Goal: Information Seeking & Learning: Learn about a topic

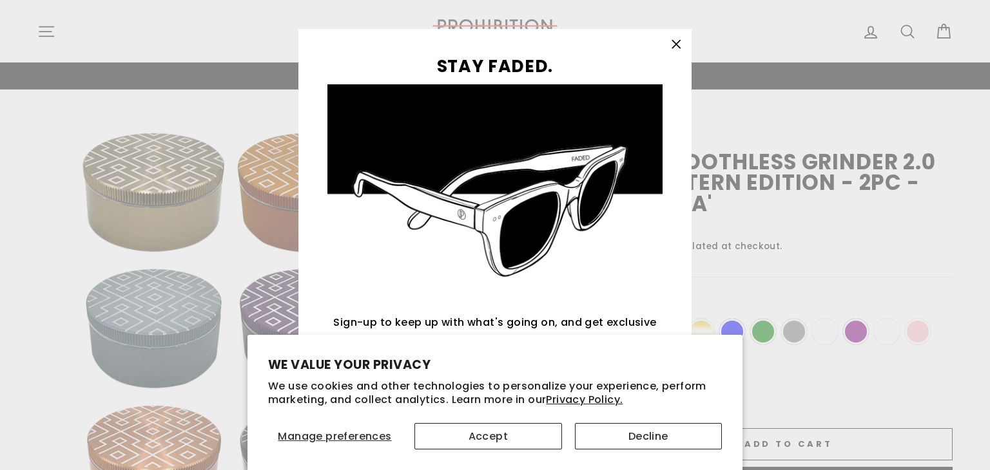
click at [669, 40] on icon "button" at bounding box center [676, 44] width 18 height 18
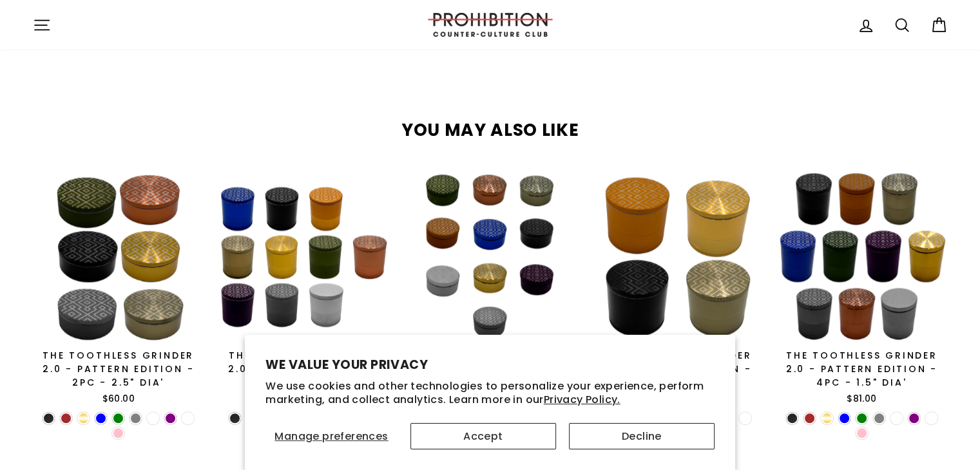
scroll to position [513, 0]
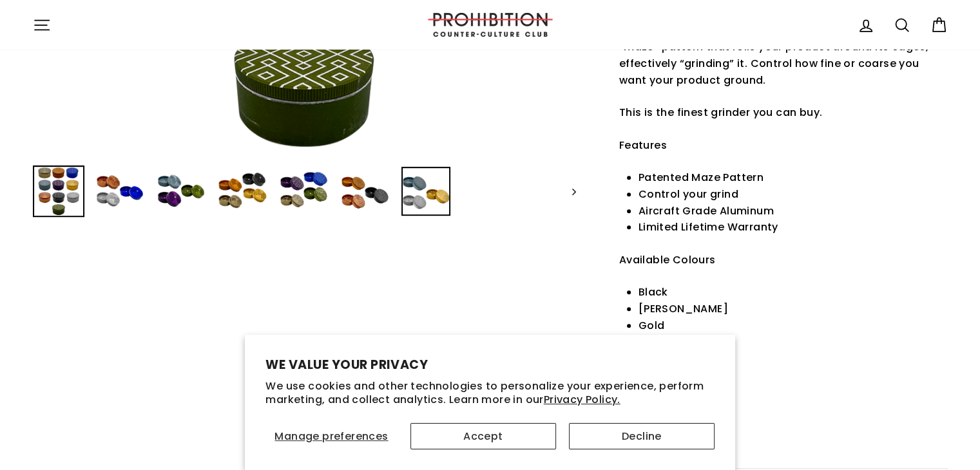
click at [403, 196] on img at bounding box center [426, 191] width 49 height 49
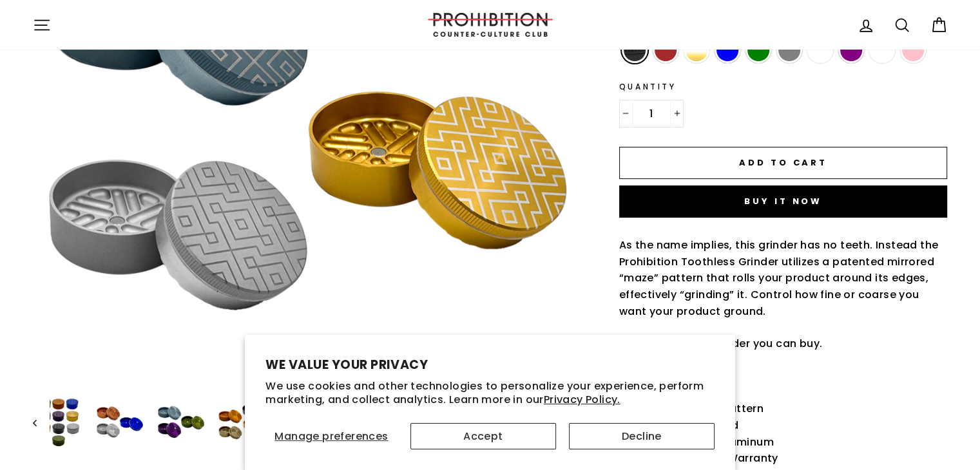
scroll to position [271, 0]
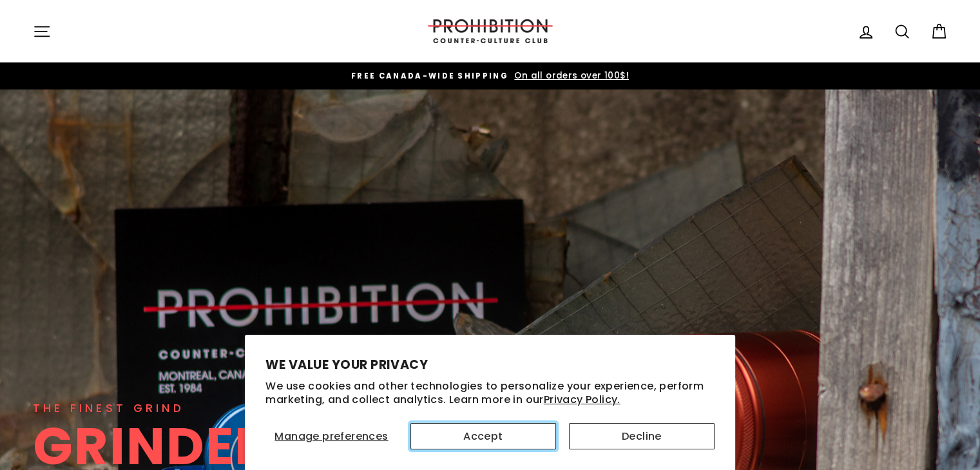
click at [459, 441] on button "Accept" at bounding box center [484, 436] width 146 height 26
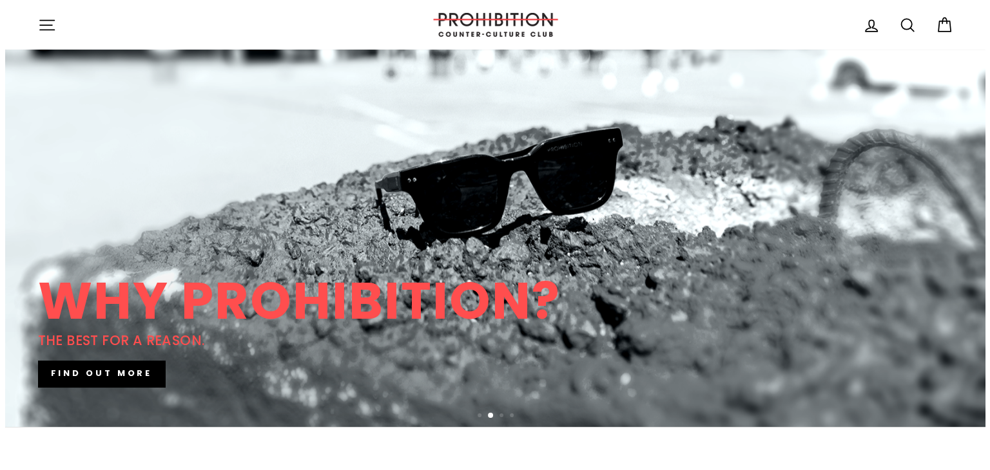
scroll to position [144, 0]
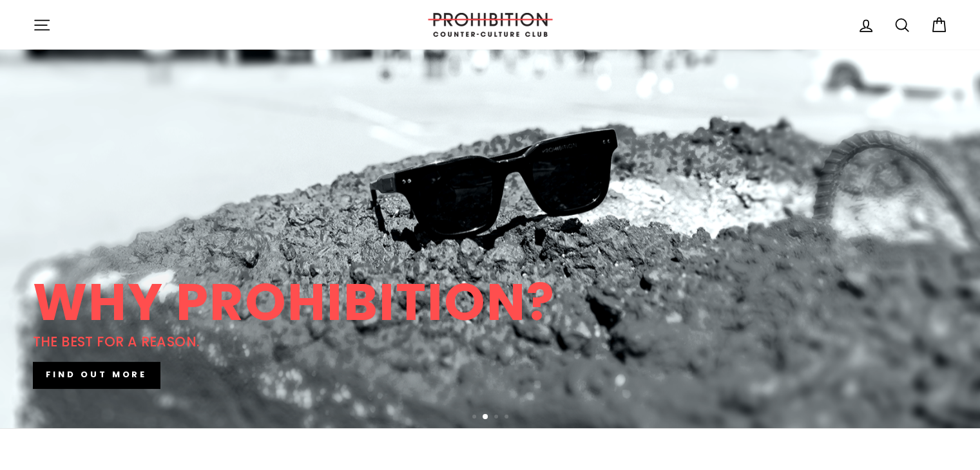
click at [28, 26] on button "Site navigation" at bounding box center [42, 25] width 34 height 28
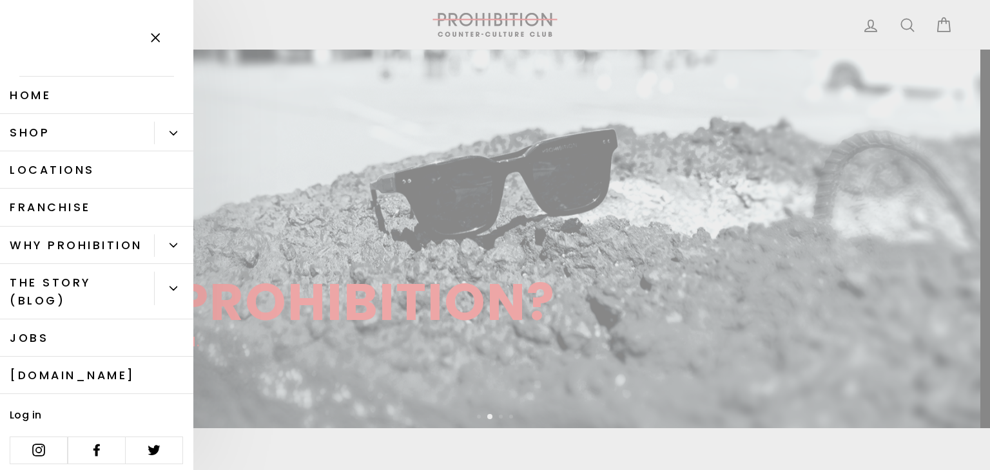
click at [170, 137] on button "Primary" at bounding box center [173, 133] width 39 height 23
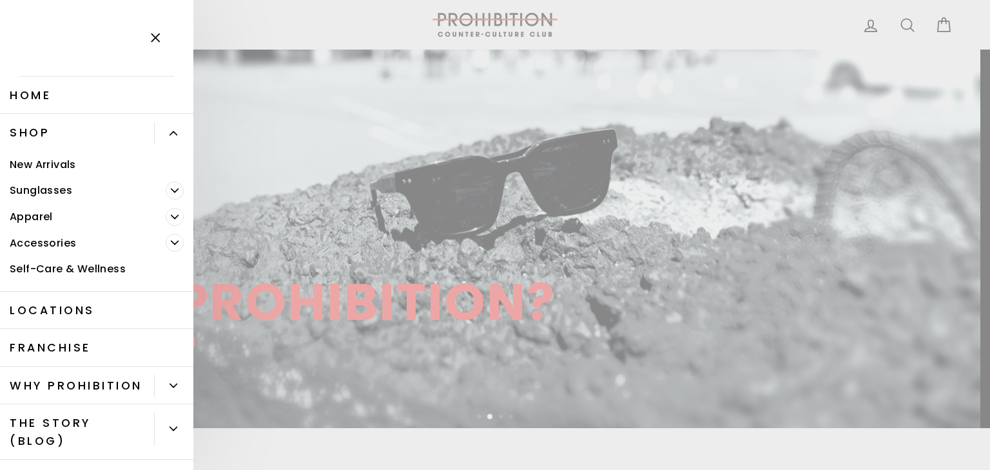
click at [166, 230] on button "Primary" at bounding box center [180, 243] width 28 height 26
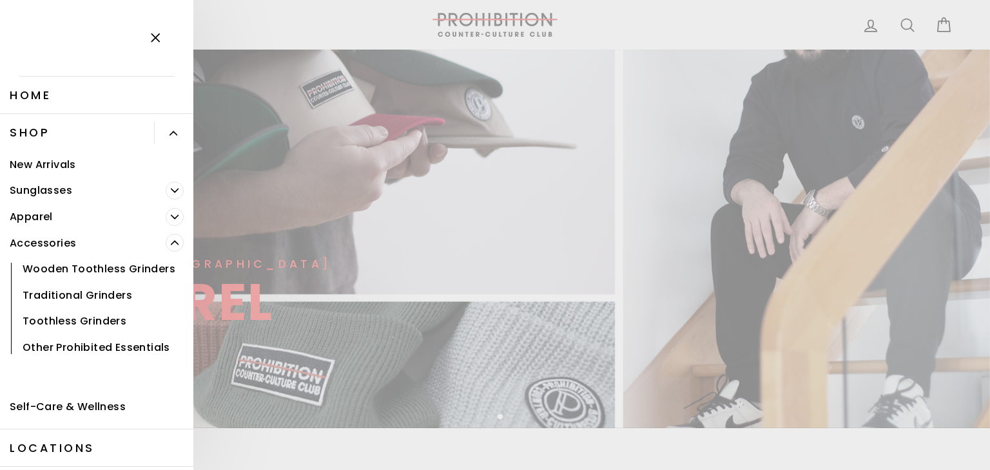
click at [65, 361] on link "Other Prohibited Essentials" at bounding box center [96, 347] width 193 height 26
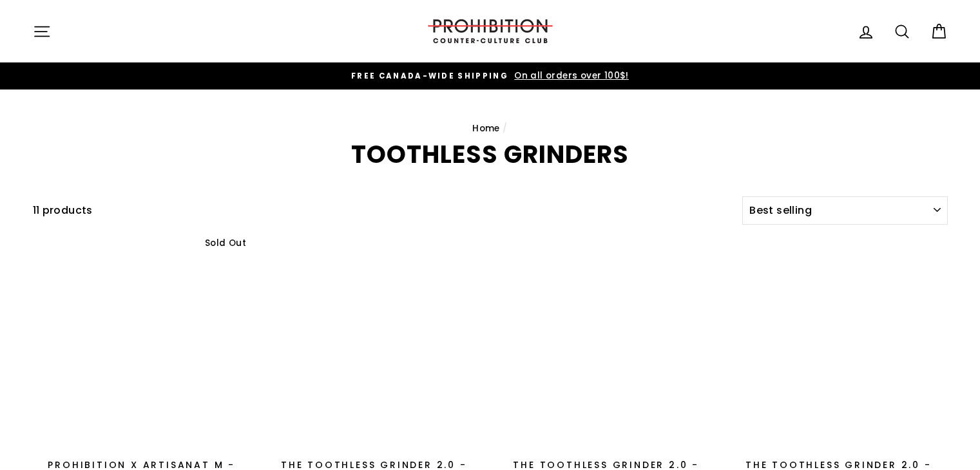
select select "best-selling"
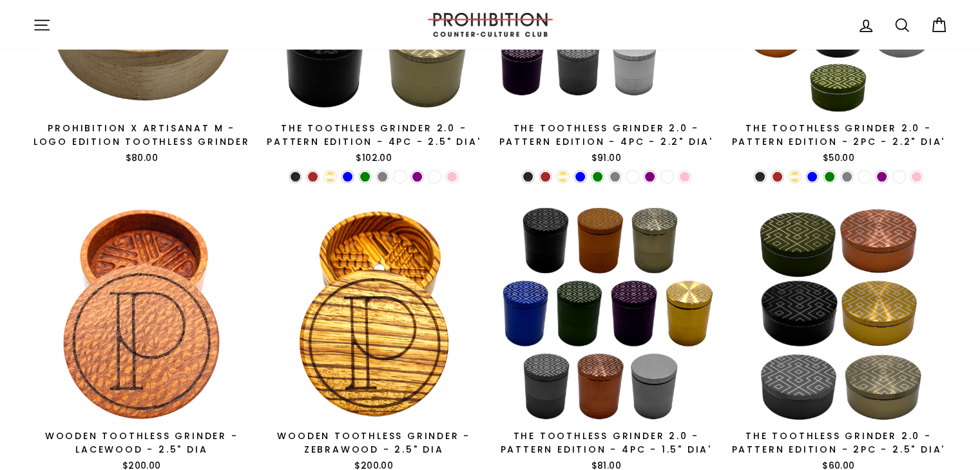
scroll to position [334, 0]
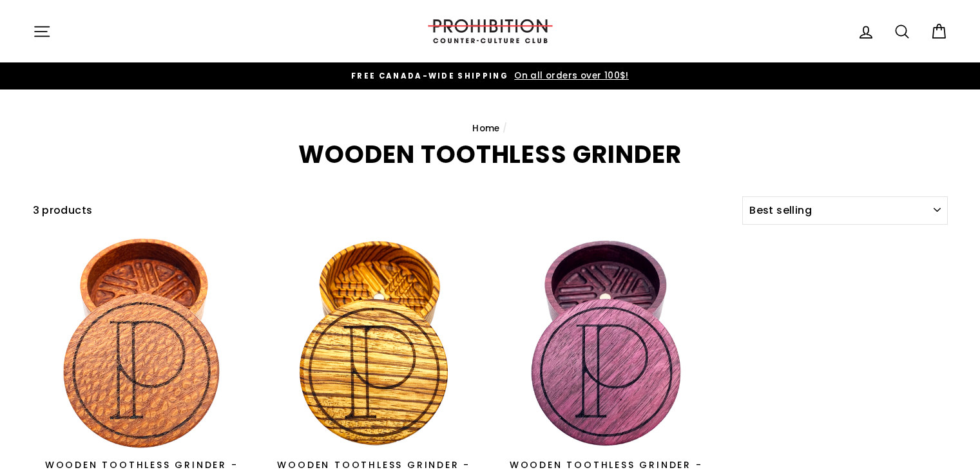
select select "best-selling"
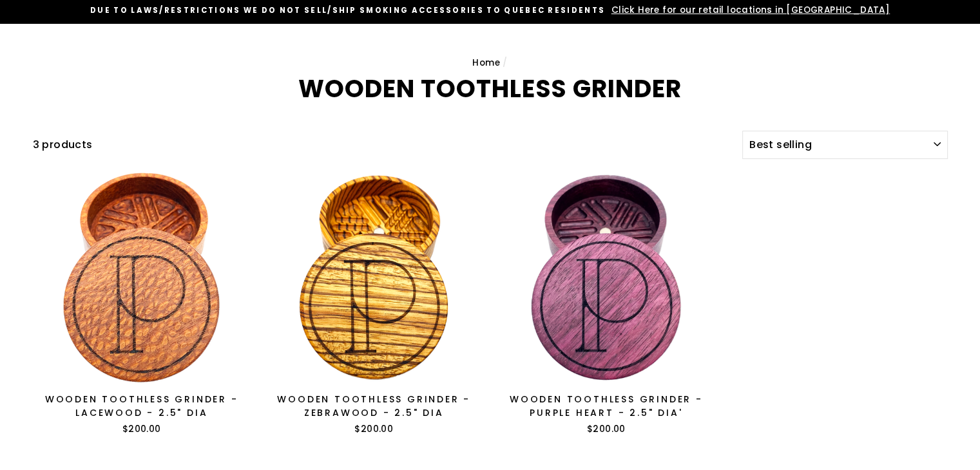
scroll to position [67, 0]
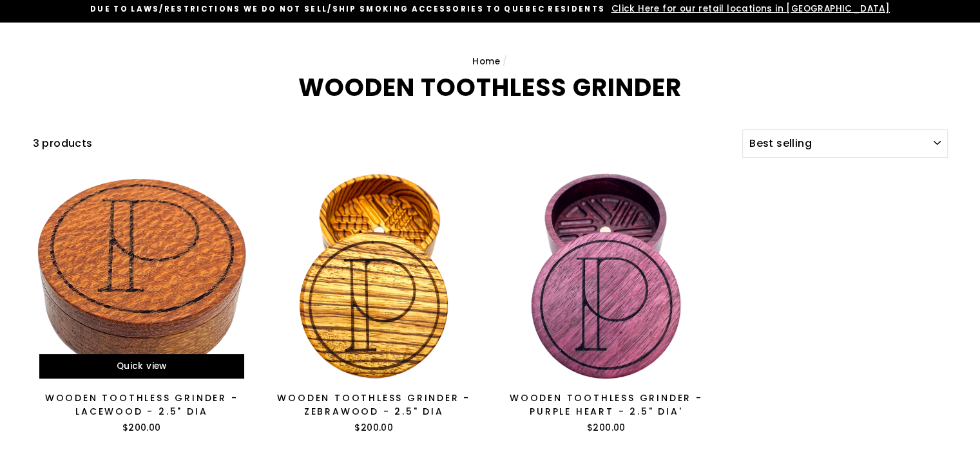
click at [144, 206] on div at bounding box center [142, 277] width 220 height 220
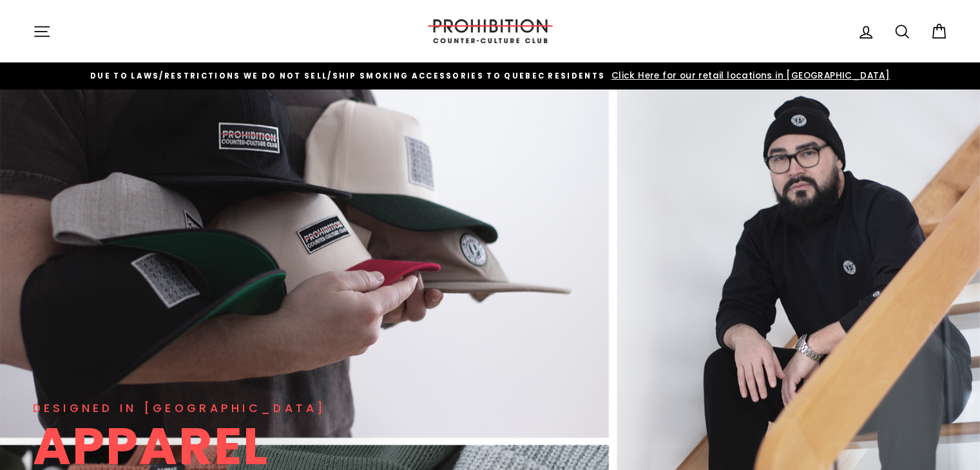
scroll to position [411, 0]
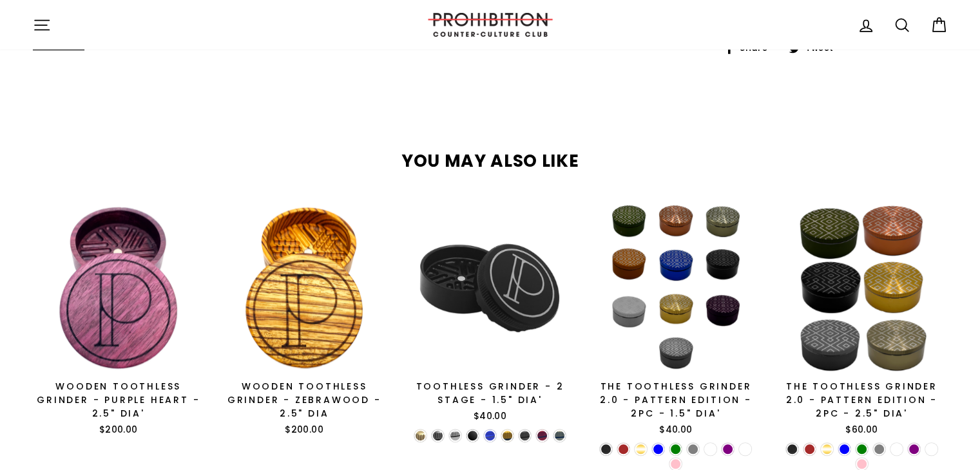
scroll to position [673, 0]
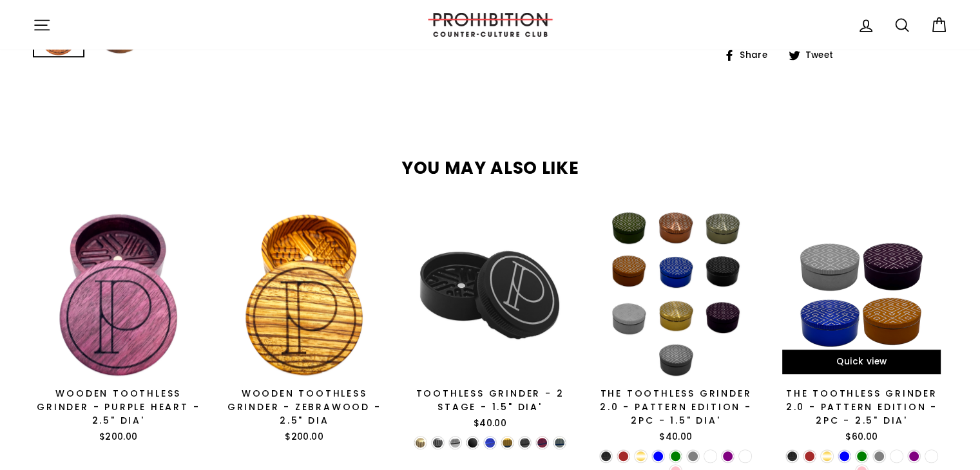
click at [929, 303] on div at bounding box center [861, 295] width 173 height 173
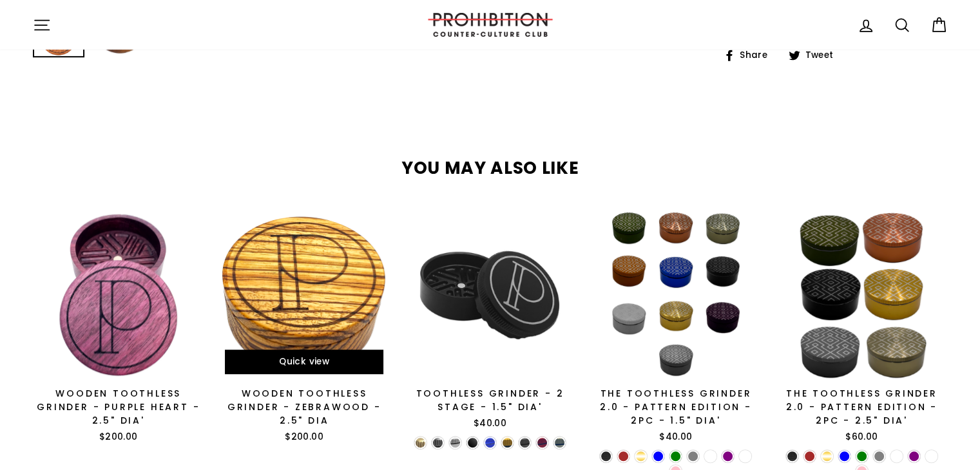
click at [289, 316] on div at bounding box center [304, 295] width 173 height 173
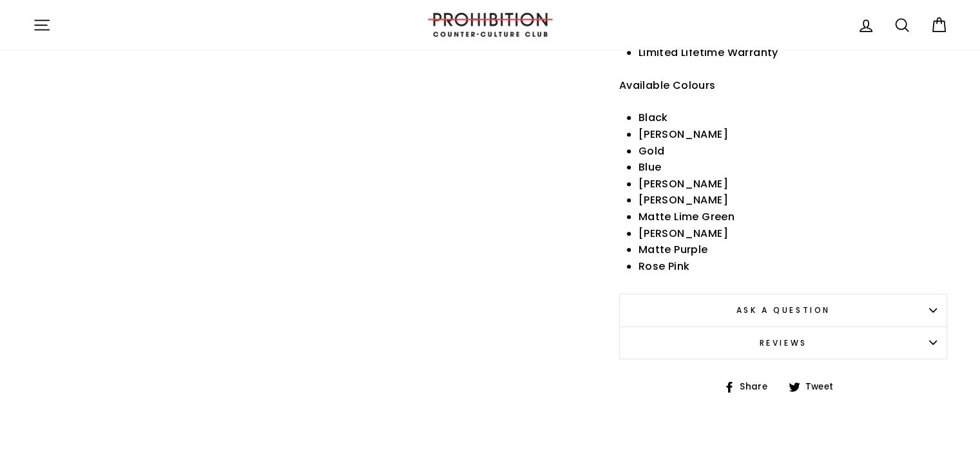
scroll to position [735, 0]
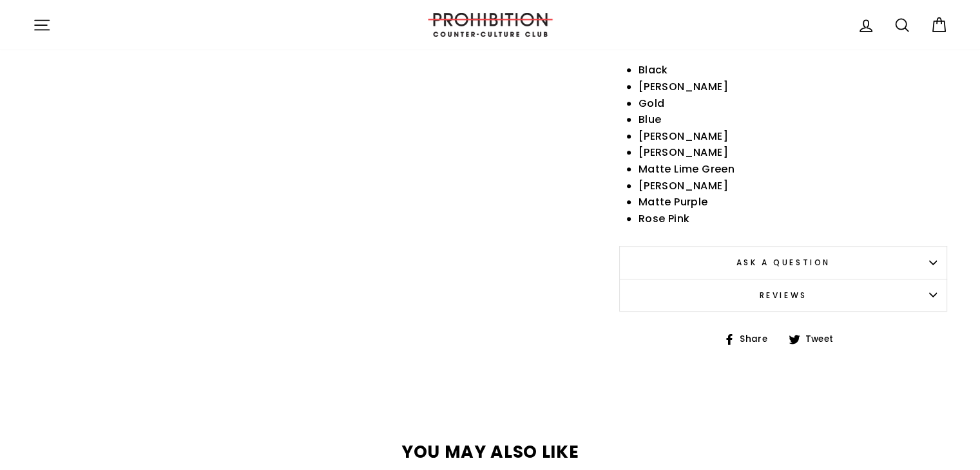
drag, startPoint x: 0, startPoint y: 0, endPoint x: 987, endPoint y: 306, distance: 1033.7
click at [980, 305] on html "Skip to content Close menu Home Shop" at bounding box center [490, 166] width 980 height 1803
click at [878, 271] on button "Ask a question" at bounding box center [783, 262] width 329 height 32
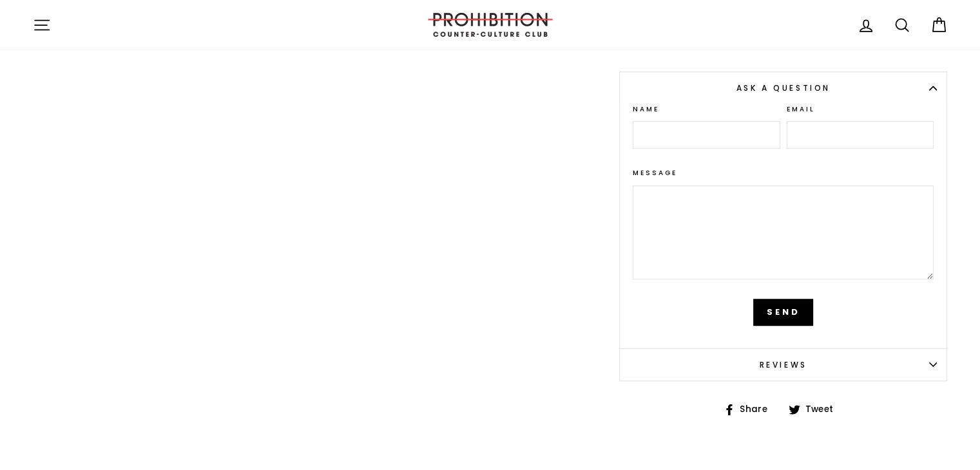
scroll to position [952, 0]
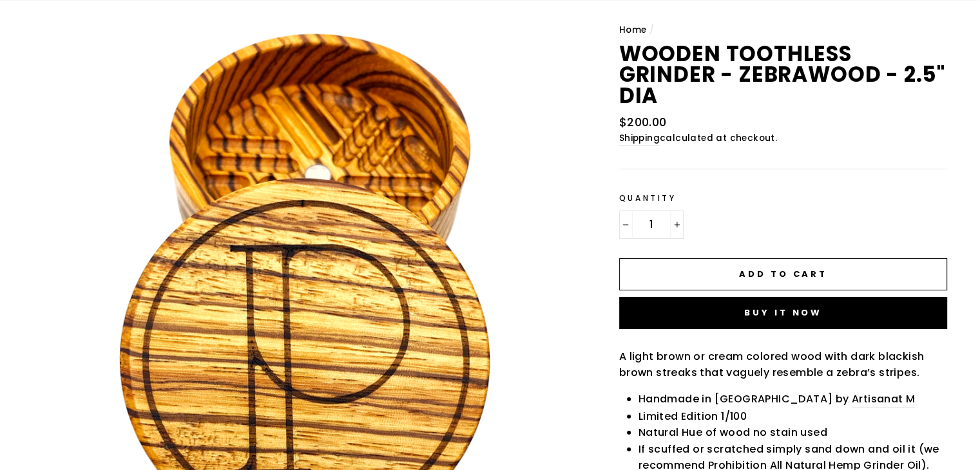
scroll to position [175, 0]
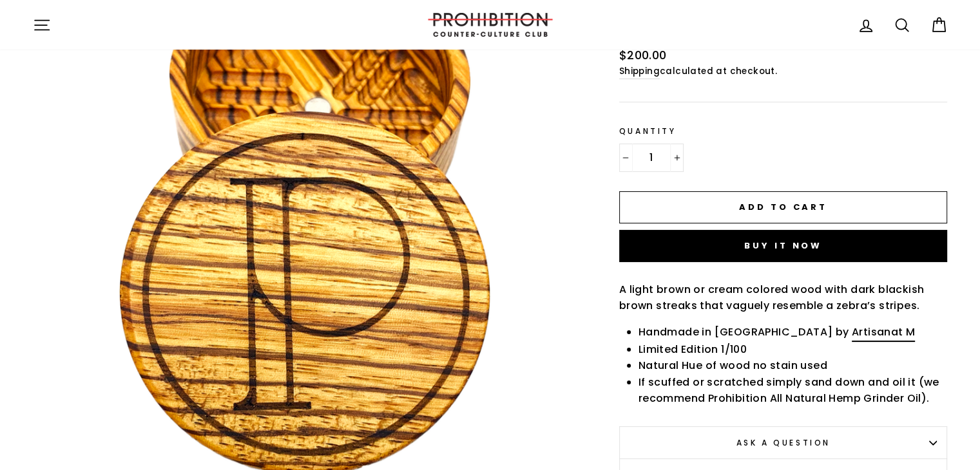
click at [852, 329] on link "Artisanat M" at bounding box center [883, 332] width 63 height 17
